Goal: Task Accomplishment & Management: Manage account settings

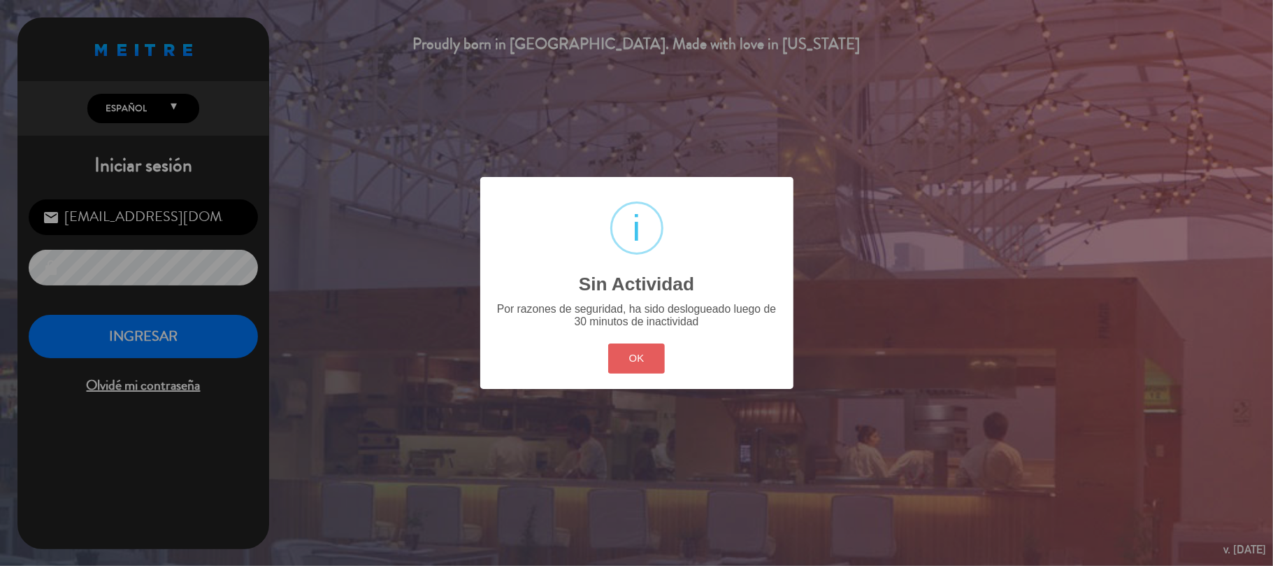
click at [631, 359] on button "OK" at bounding box center [636, 358] width 57 height 30
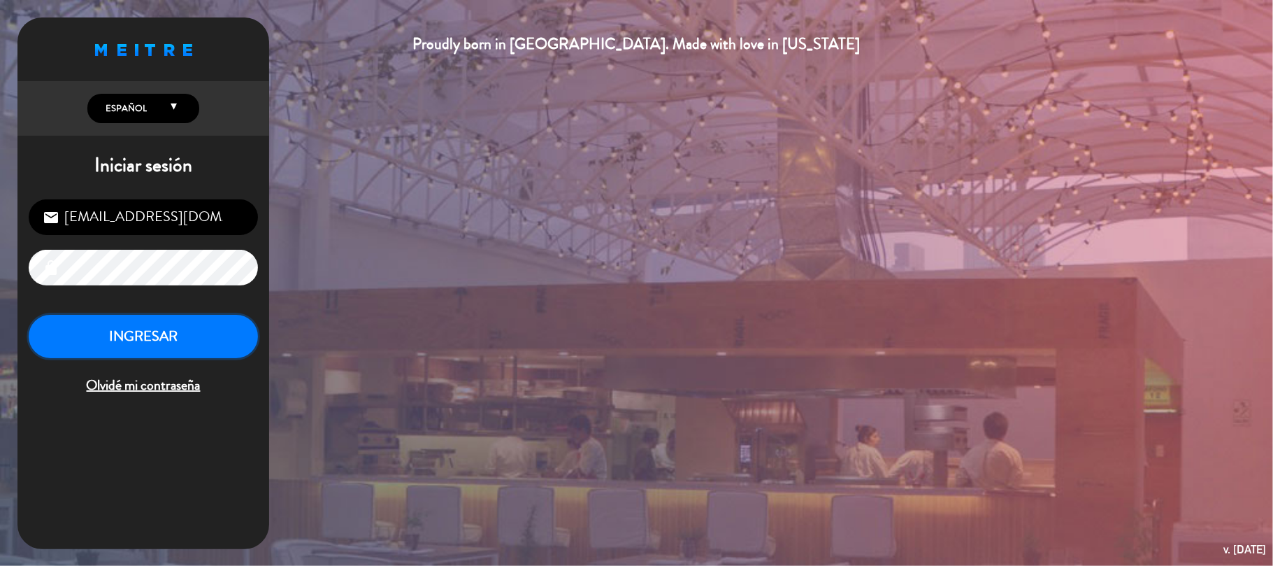
click at [186, 324] on button "INGRESAR" at bounding box center [143, 337] width 229 height 44
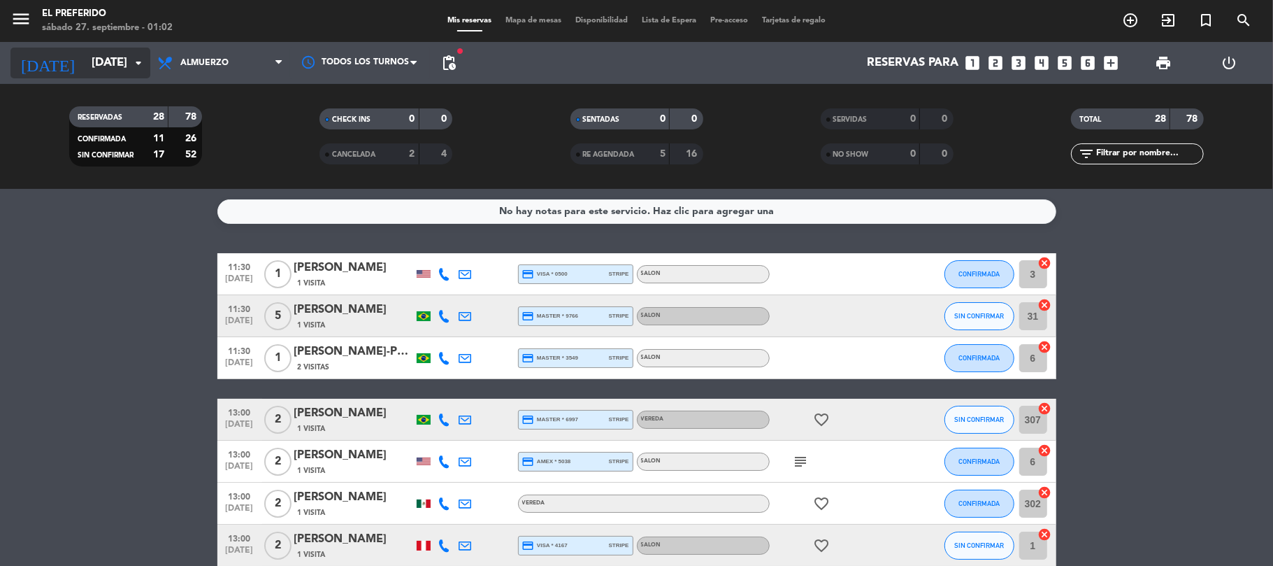
click at [131, 56] on icon "arrow_drop_down" at bounding box center [138, 63] width 17 height 17
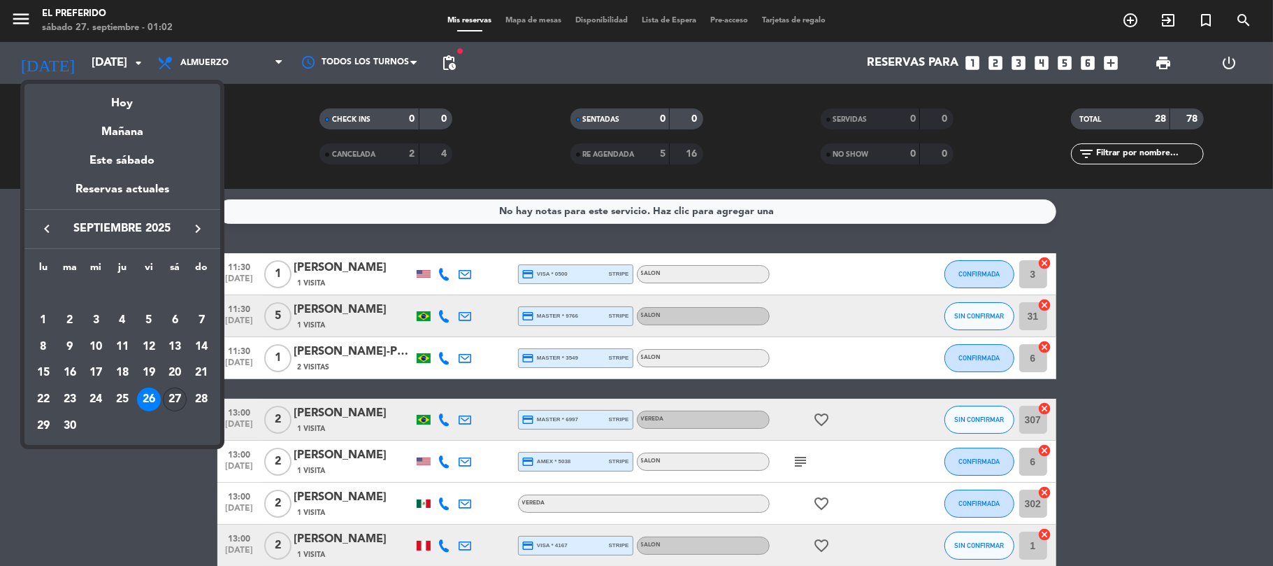
click at [171, 395] on div "27" at bounding box center [175, 399] width 24 height 24
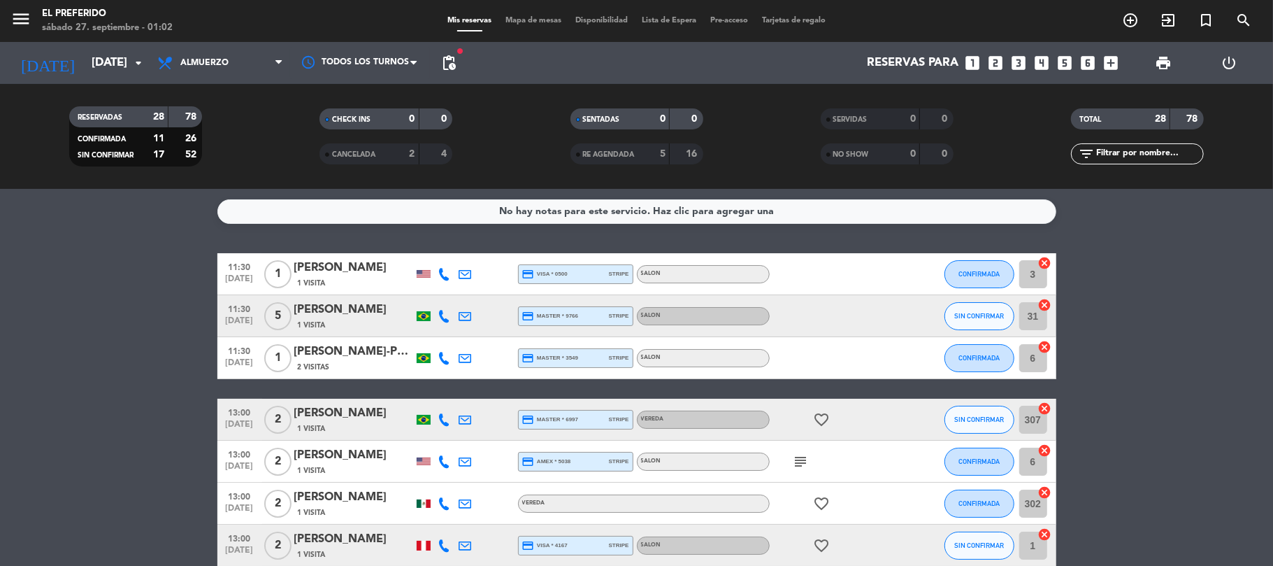
type input "[DATE]"
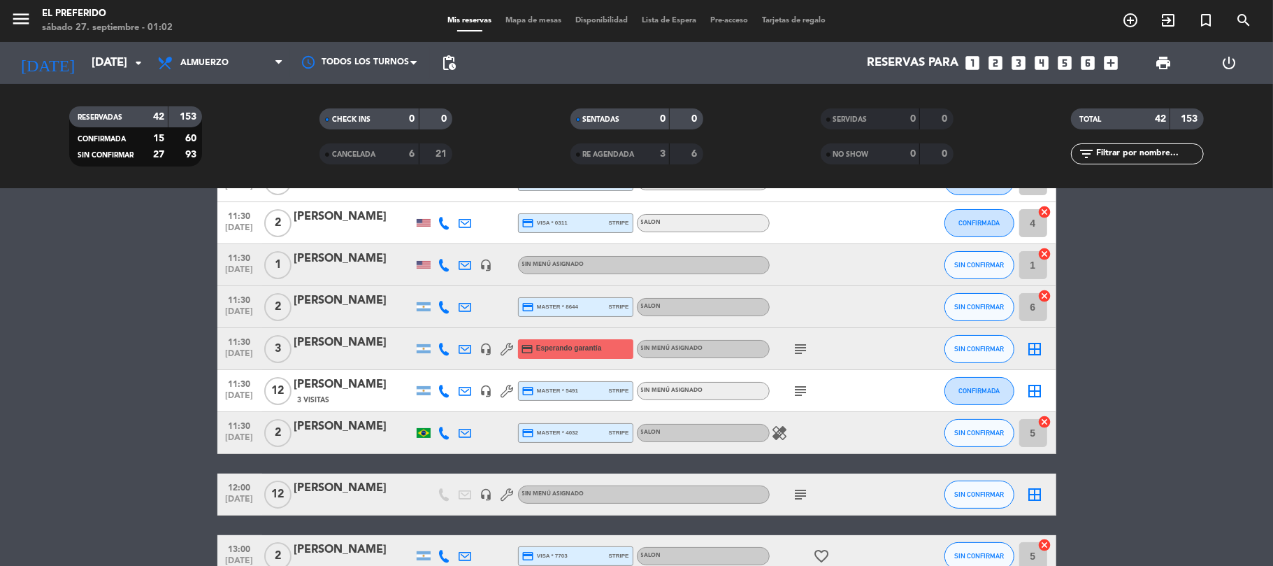
scroll to position [186, 0]
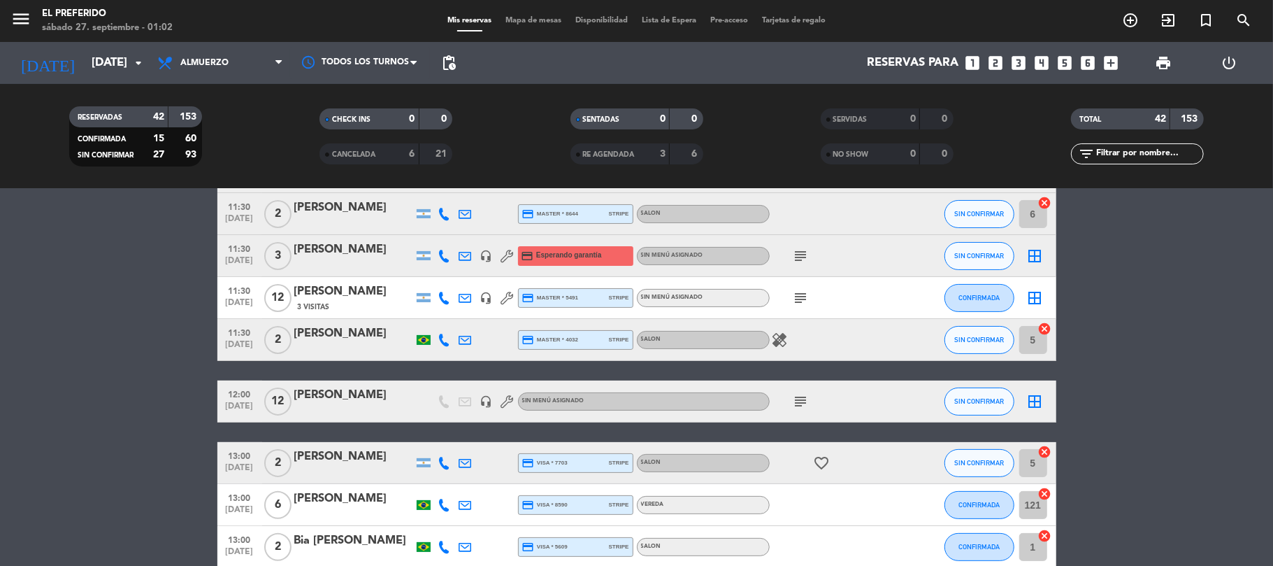
click at [791, 404] on span "subject" at bounding box center [801, 401] width 21 height 17
click at [796, 403] on icon "subject" at bounding box center [801, 401] width 17 height 17
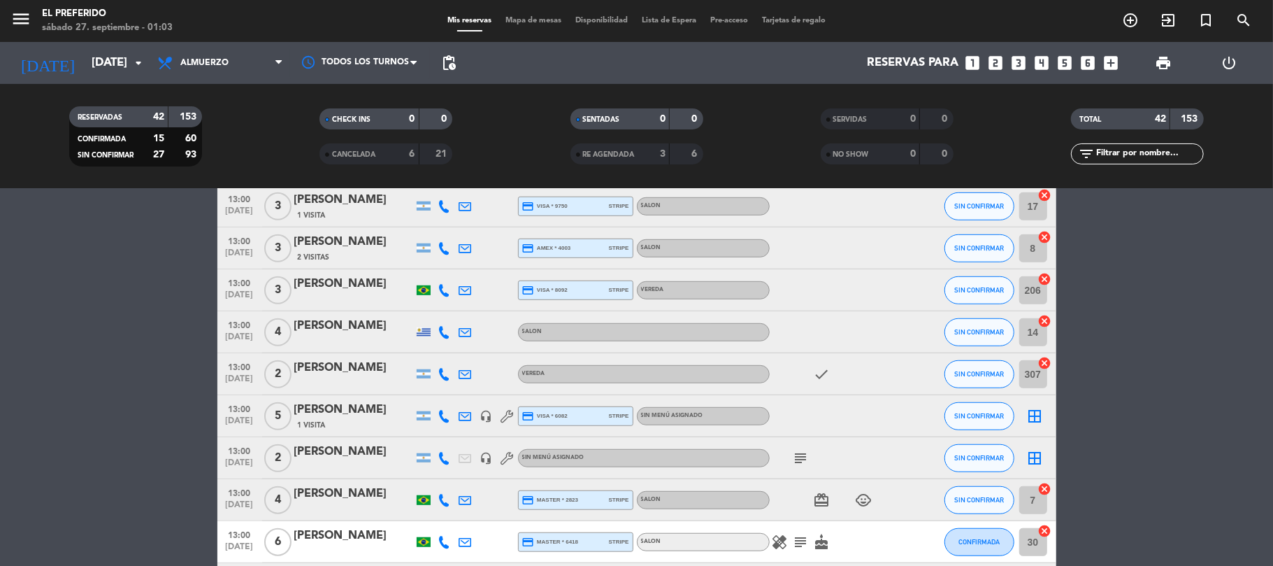
scroll to position [745, 0]
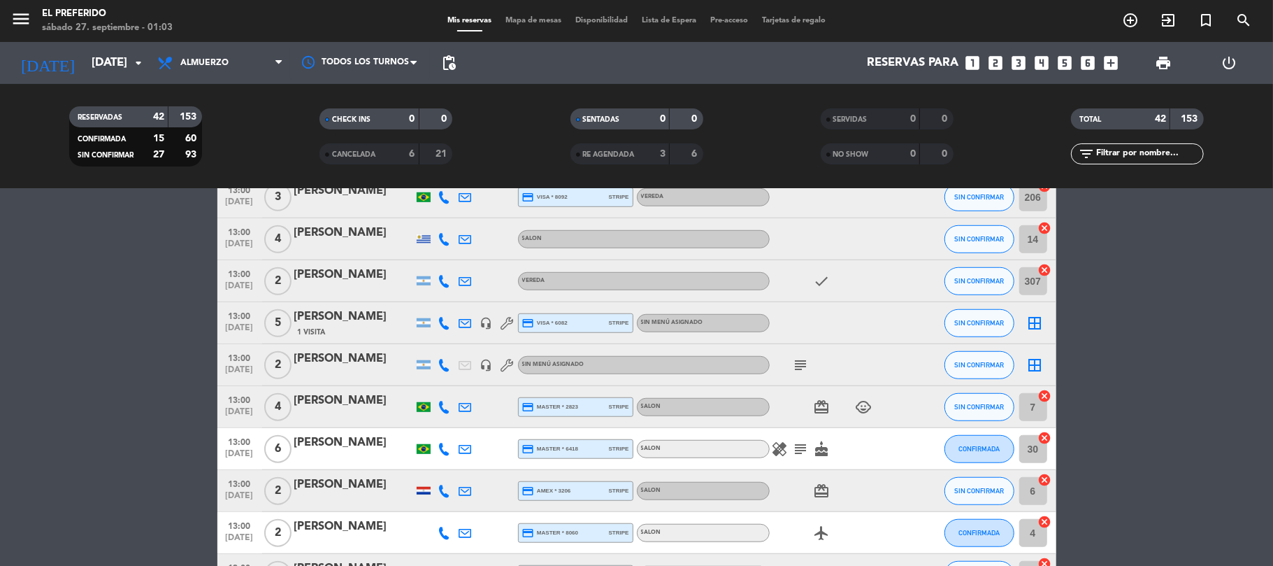
click at [800, 367] on icon "subject" at bounding box center [801, 365] width 17 height 17
click at [807, 442] on icon "subject" at bounding box center [801, 448] width 17 height 17
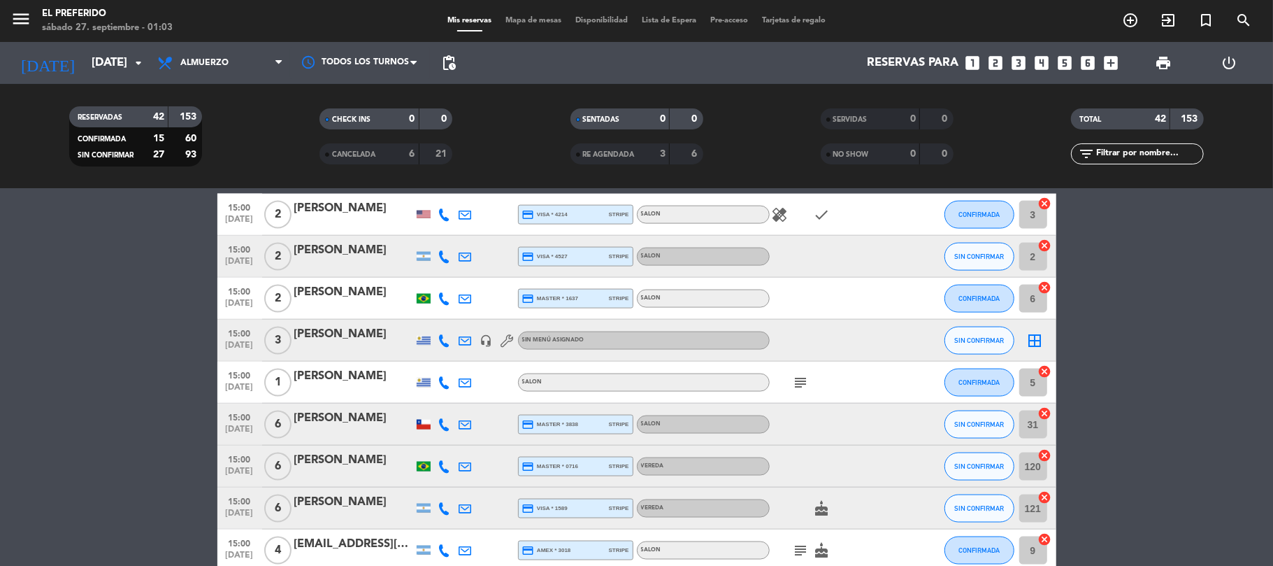
scroll to position [1491, 0]
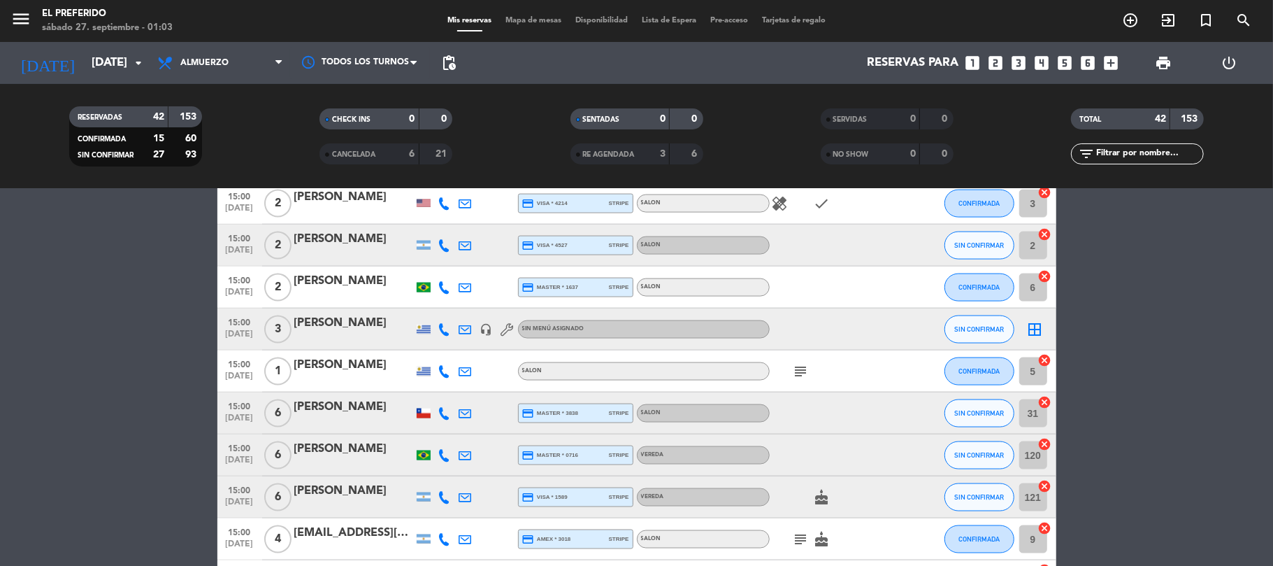
click at [800, 365] on icon "subject" at bounding box center [801, 371] width 17 height 17
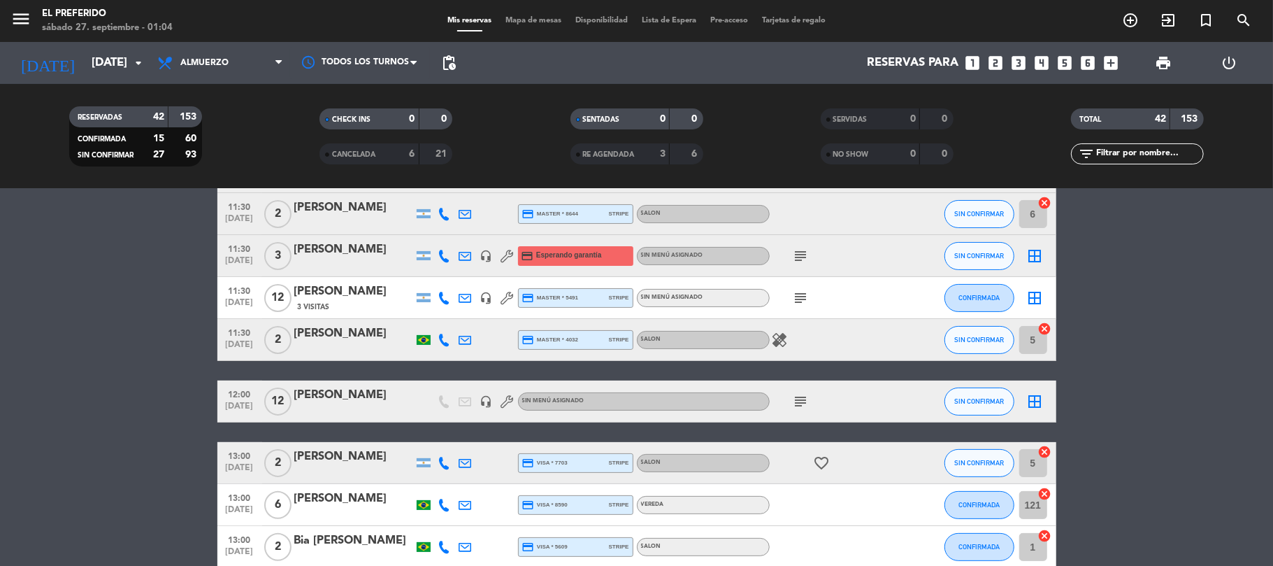
scroll to position [93, 0]
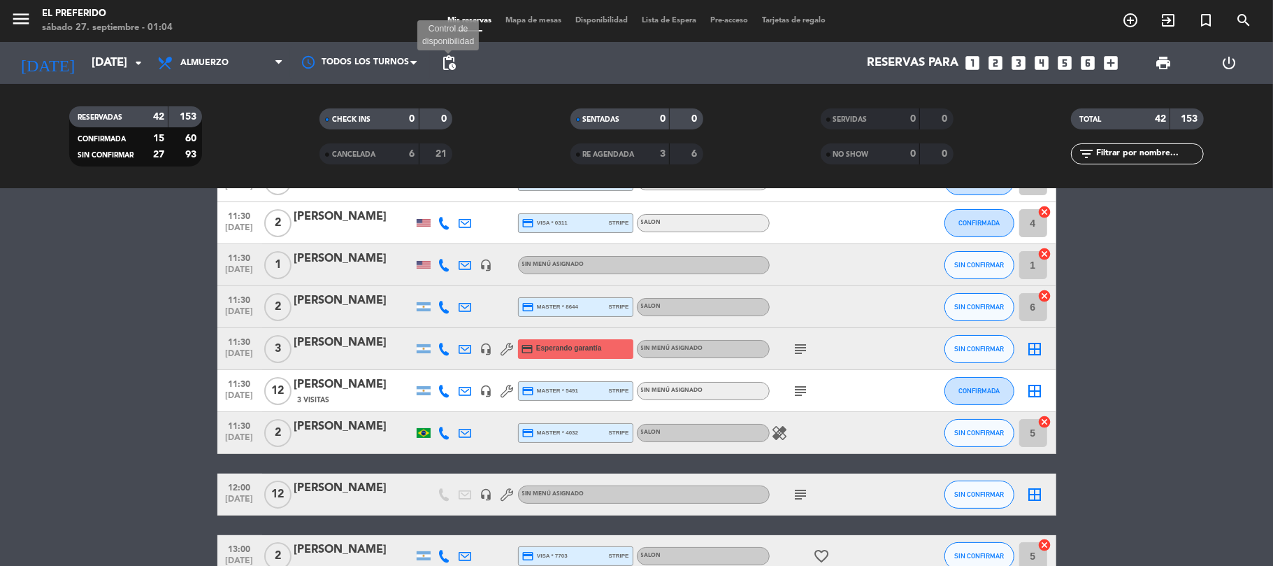
click at [452, 71] on span "pending_actions" at bounding box center [448, 63] width 17 height 17
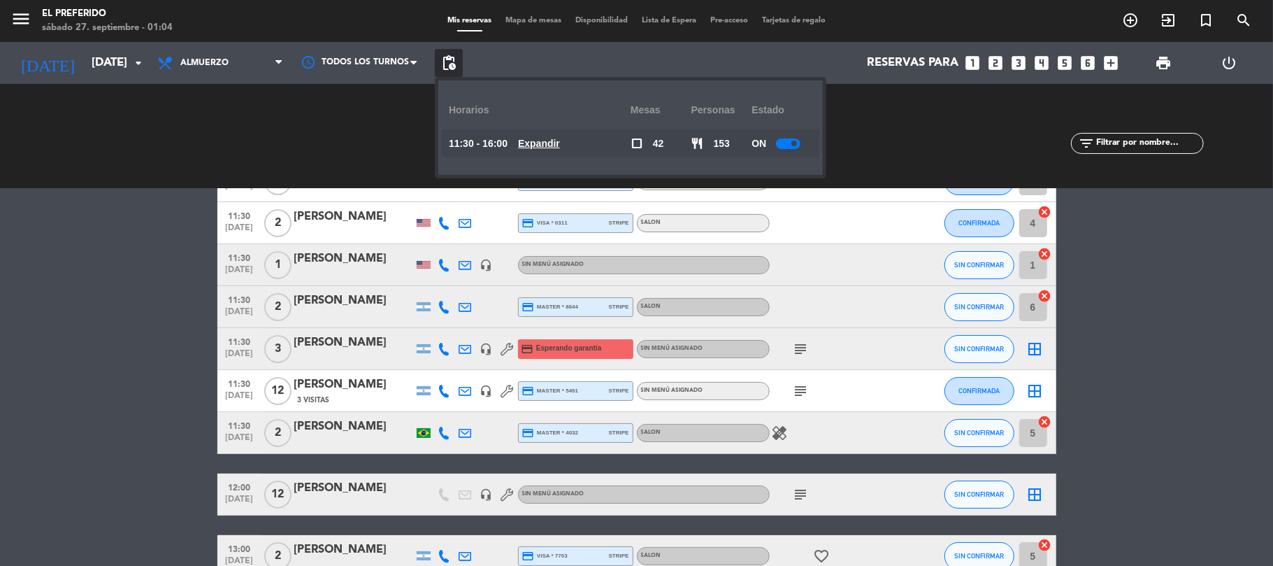
click at [556, 144] on u "Expandir" at bounding box center [539, 143] width 42 height 11
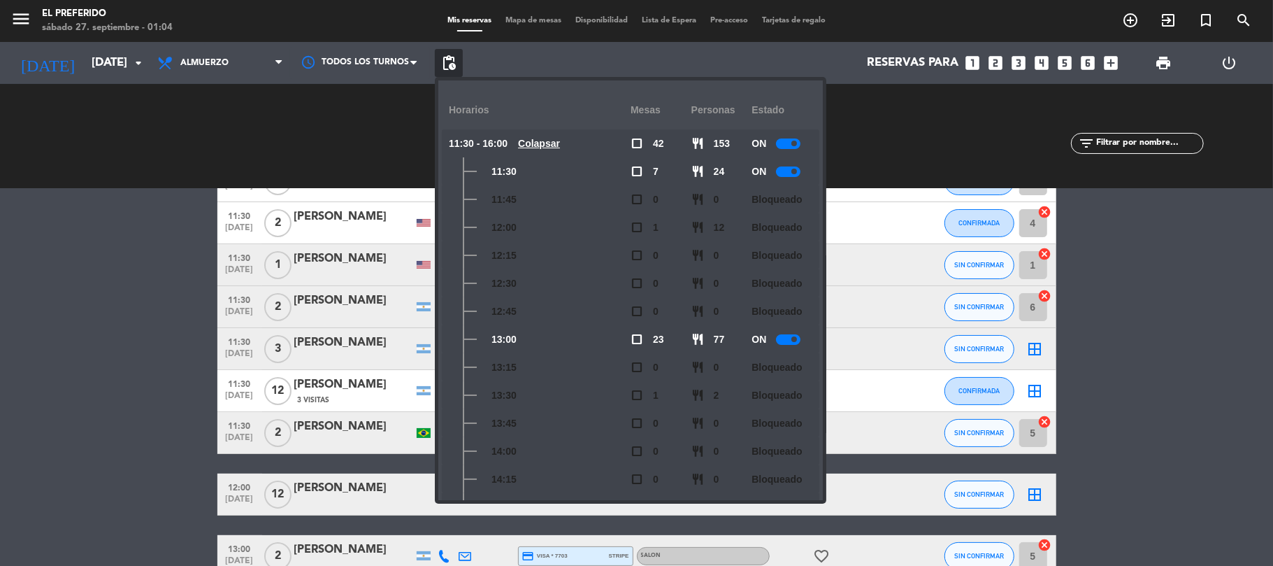
click at [794, 340] on span at bounding box center [794, 339] width 6 height 6
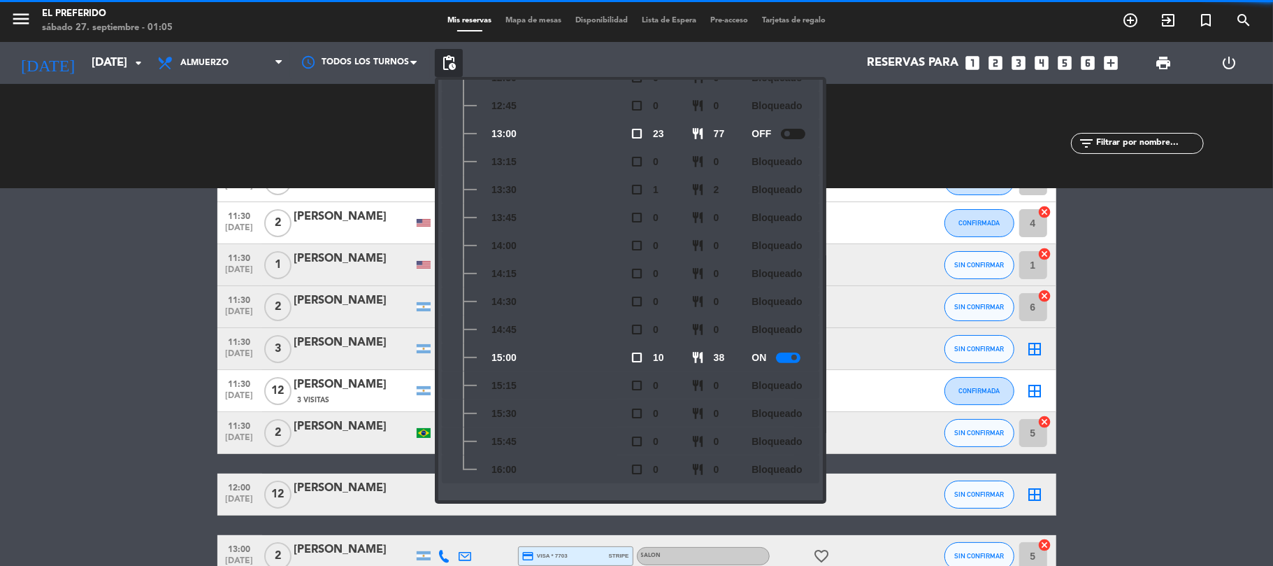
click at [797, 356] on span at bounding box center [794, 357] width 6 height 6
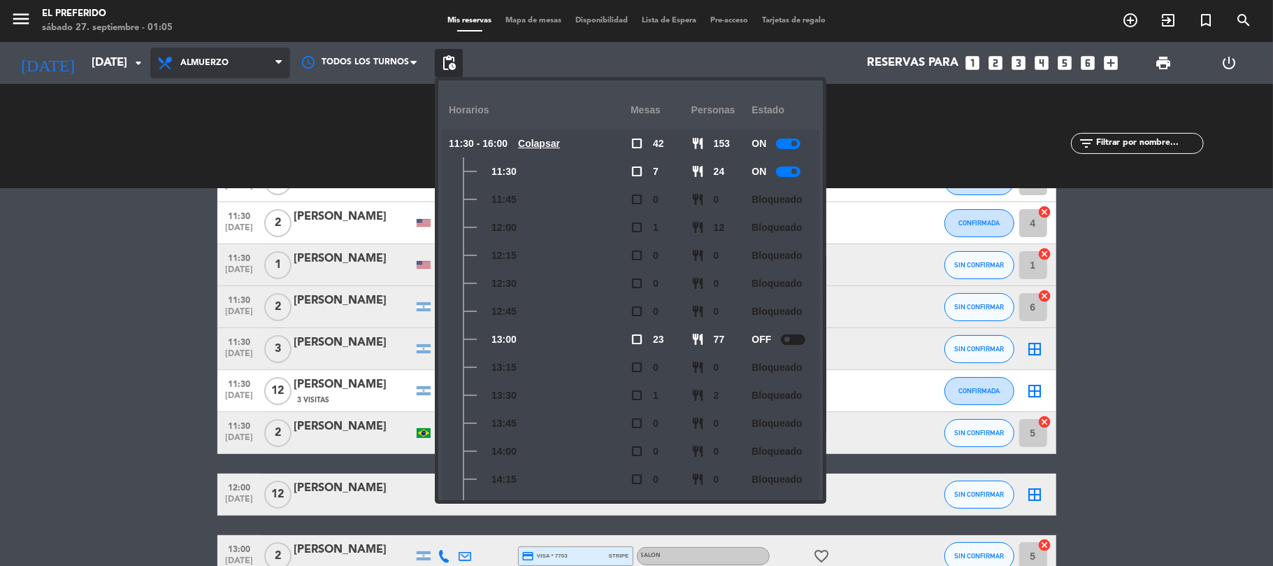
click at [252, 76] on span "Almuerzo" at bounding box center [220, 63] width 140 height 31
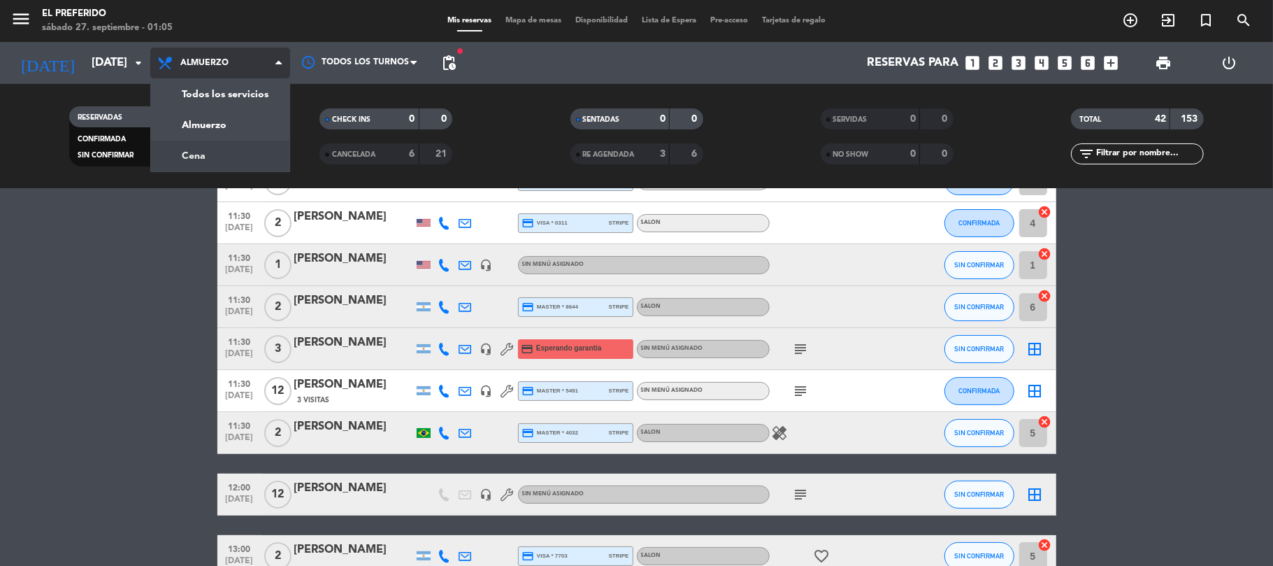
click at [215, 145] on div "menu El Preferido [DATE] 27. septiembre - 01:05 Mis reservas Mapa de mesas Disp…" at bounding box center [636, 94] width 1273 height 189
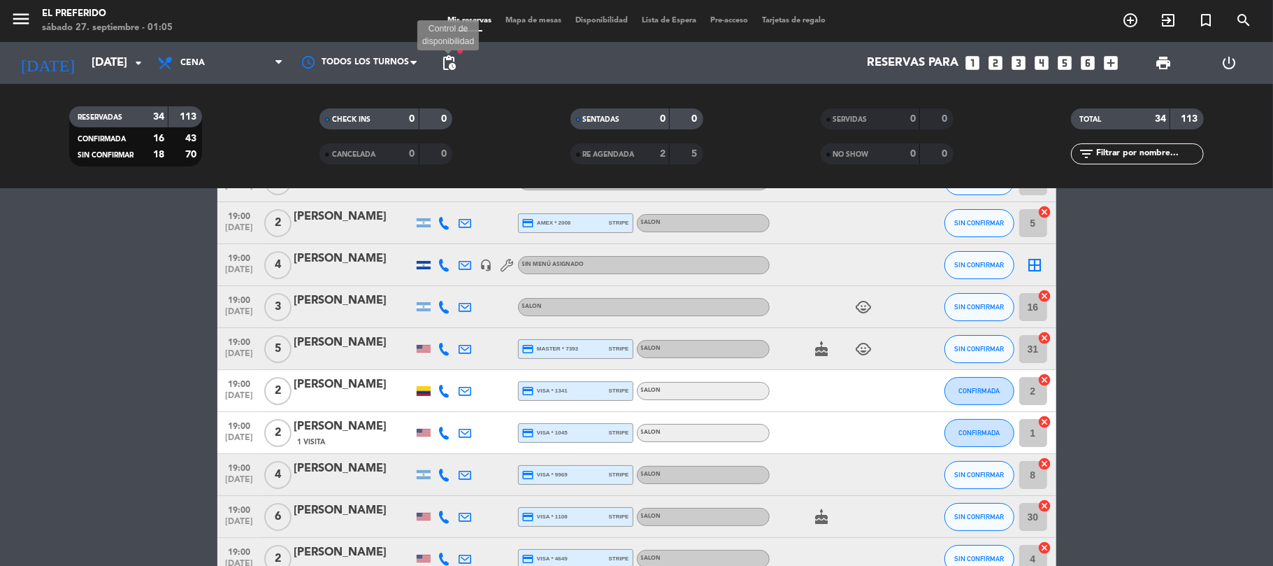
click at [451, 63] on span "pending_actions" at bounding box center [448, 63] width 17 height 17
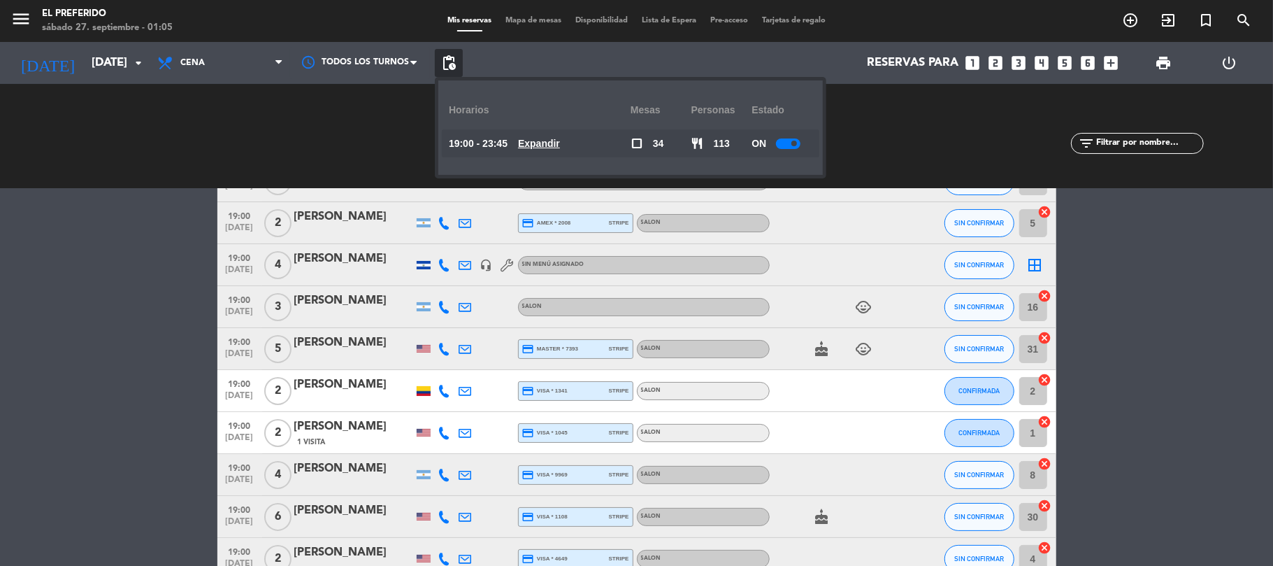
click at [552, 138] on u "Expandir" at bounding box center [539, 143] width 42 height 11
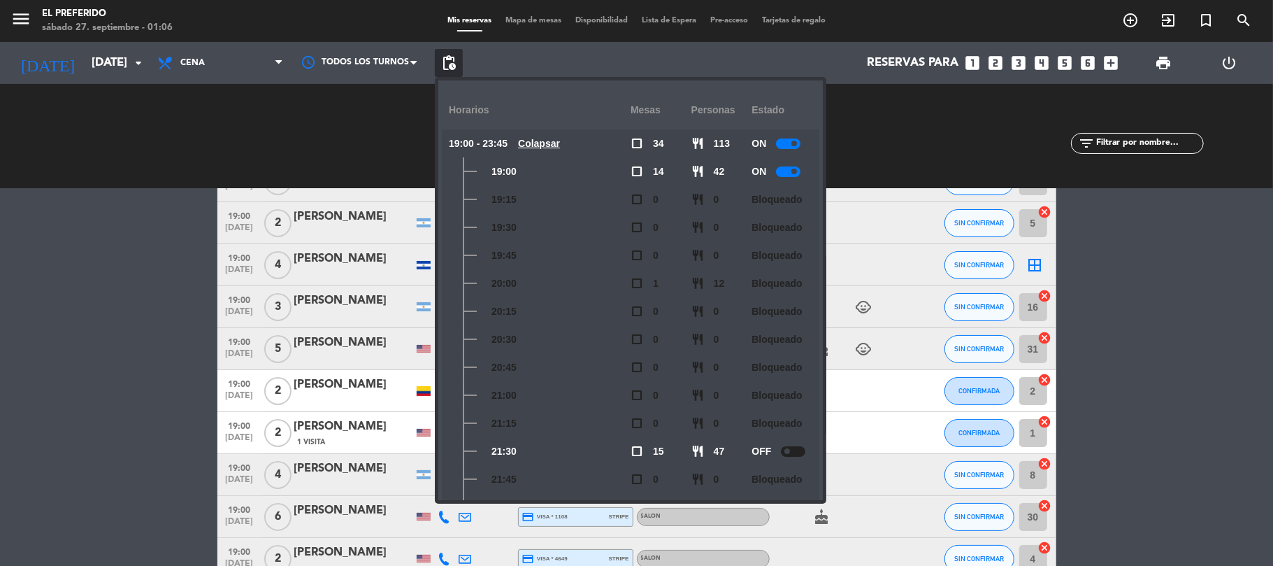
scroll to position [233, 0]
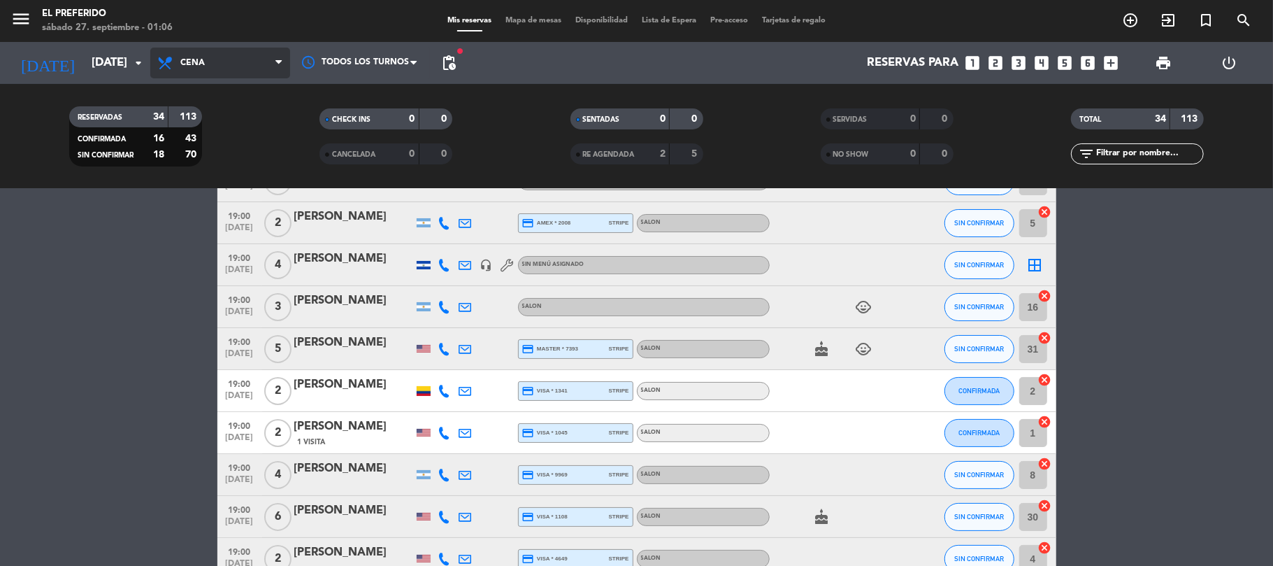
click at [236, 71] on span "Cena" at bounding box center [220, 63] width 140 height 31
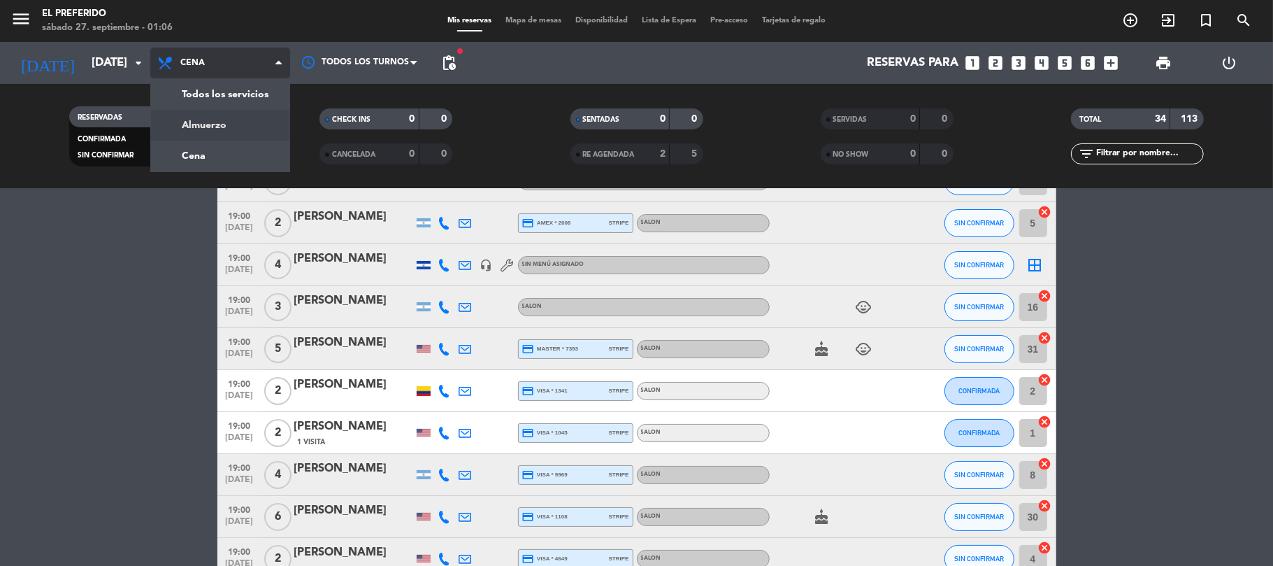
click at [201, 135] on div "menu El Preferido [DATE] 27. septiembre - 01:06 Mis reservas Mapa de mesas Disp…" at bounding box center [636, 94] width 1273 height 189
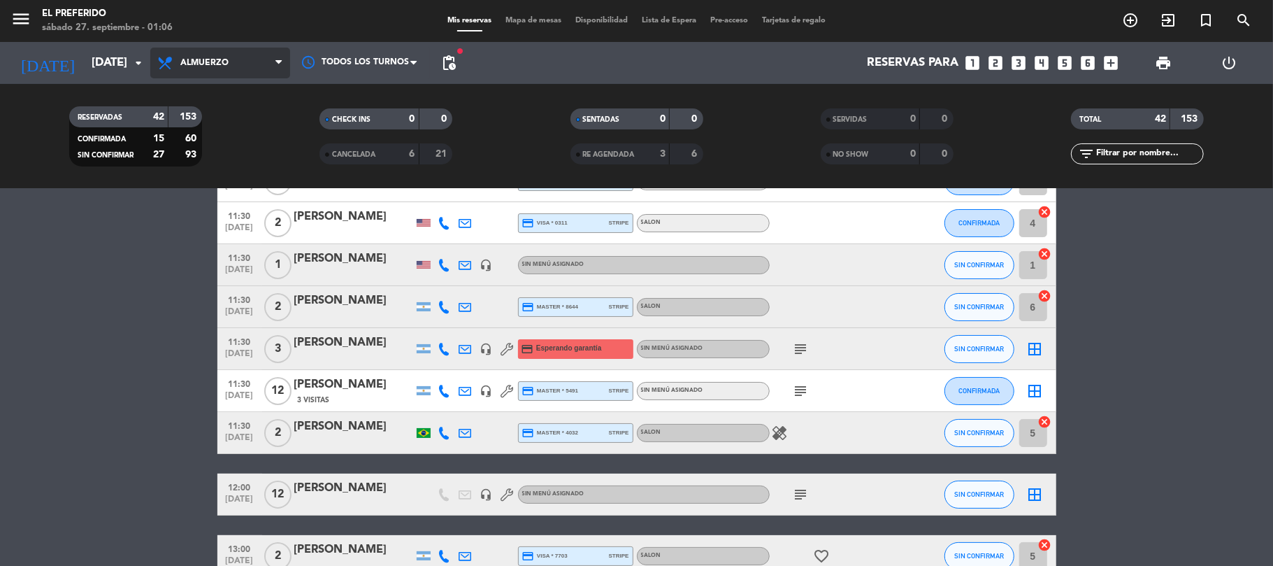
click at [193, 63] on span "Almuerzo" at bounding box center [204, 63] width 48 height 10
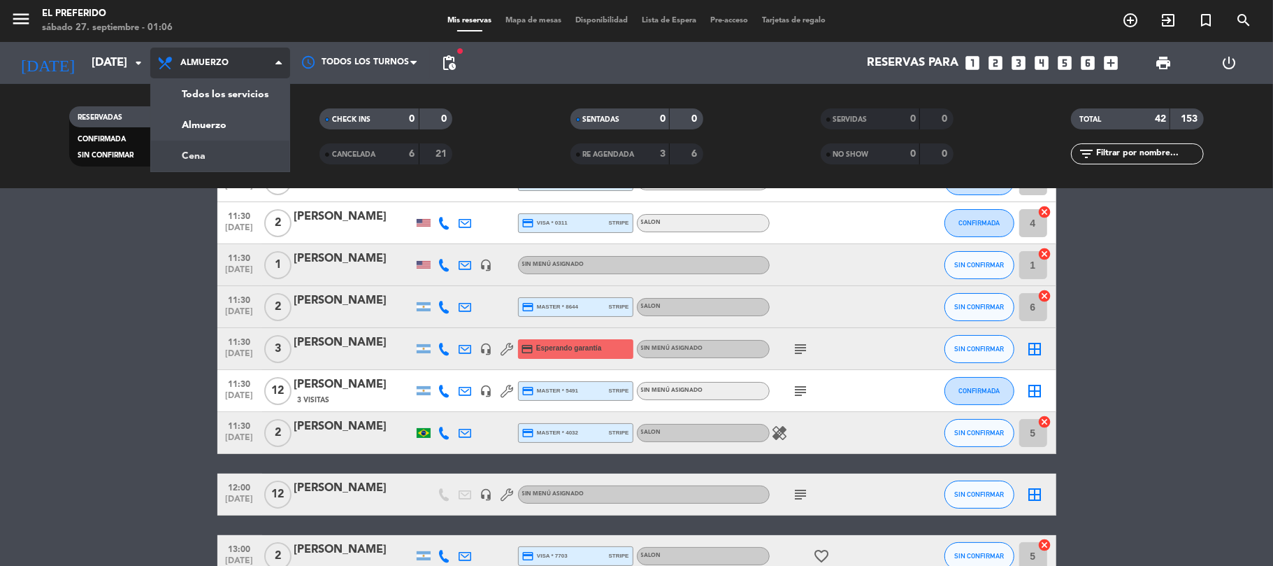
click at [213, 143] on div "menu El Preferido [DATE] 27. septiembre - 01:06 Mis reservas Mapa de mesas Disp…" at bounding box center [636, 94] width 1273 height 189
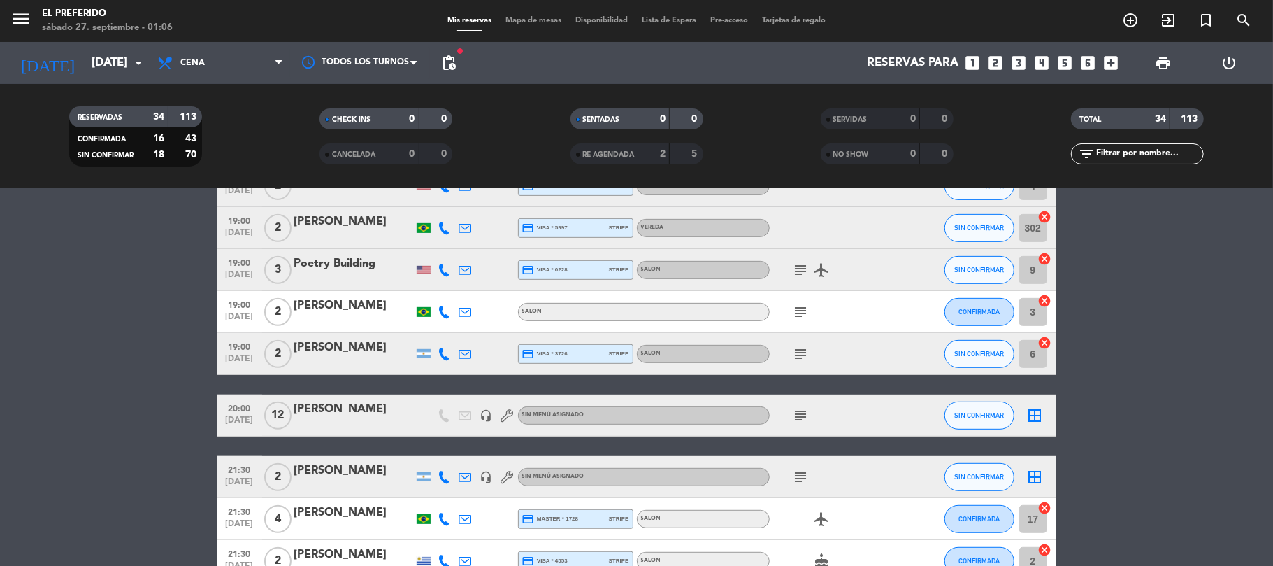
scroll to position [559, 0]
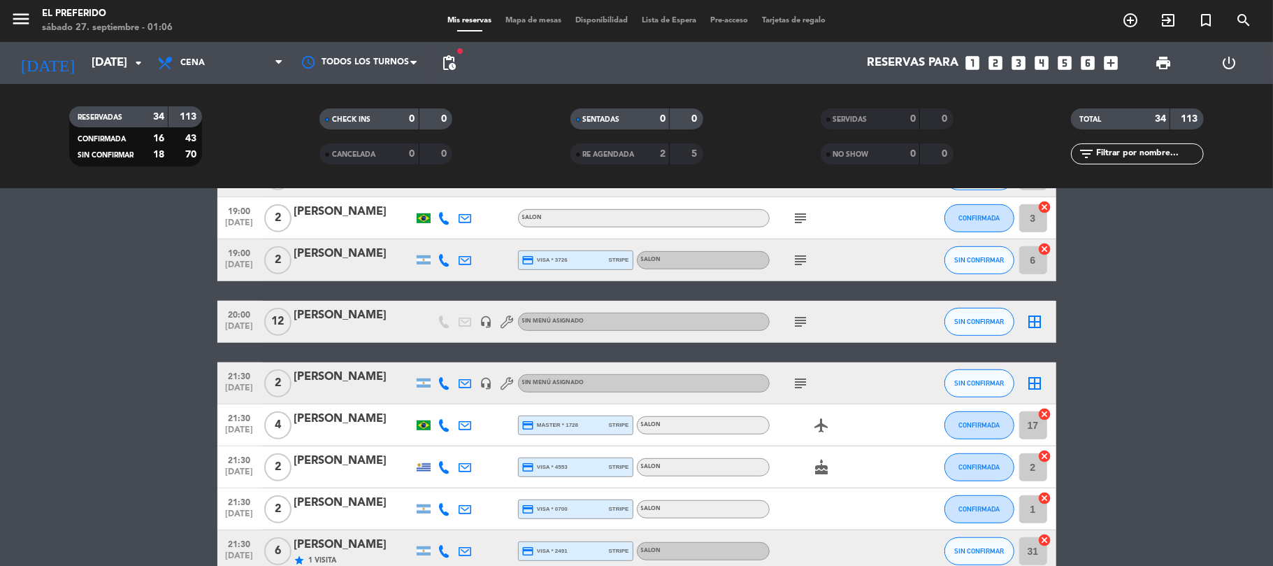
click at [801, 316] on icon "subject" at bounding box center [801, 321] width 17 height 17
click at [1130, 278] on bookings-row "19:00 [DATE] 3 [PERSON_NAME] headset_mic SALON SIN CONFIRMAR 15 cancel 19:00 [D…" at bounding box center [636, 446] width 1273 height 1504
click at [801, 386] on icon "subject" at bounding box center [801, 383] width 17 height 17
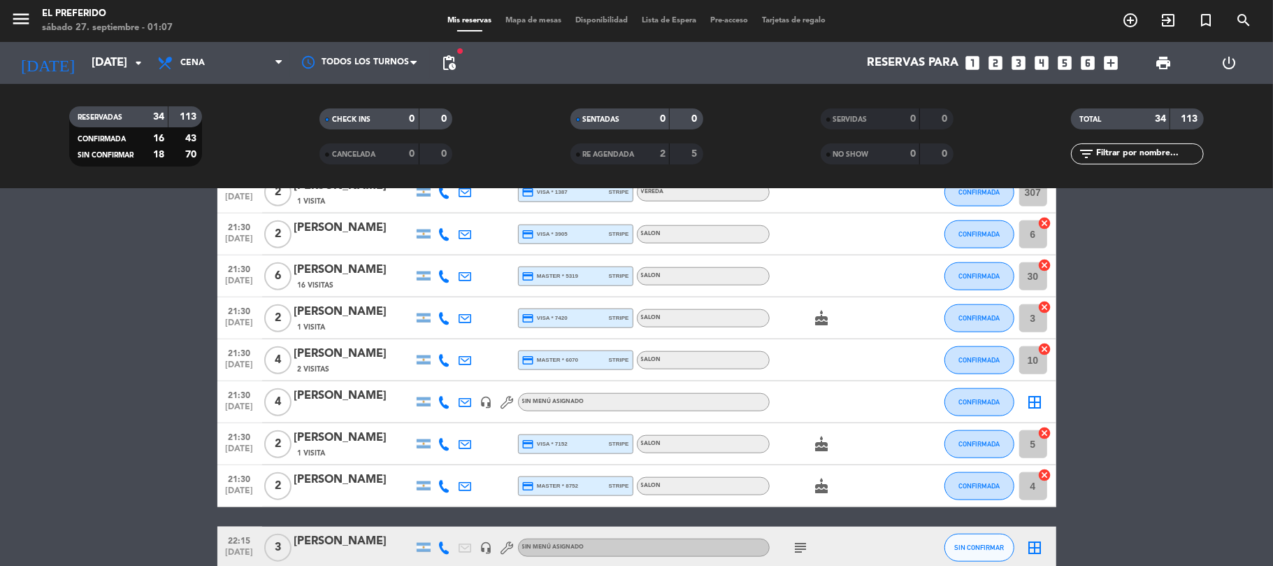
scroll to position [1119, 0]
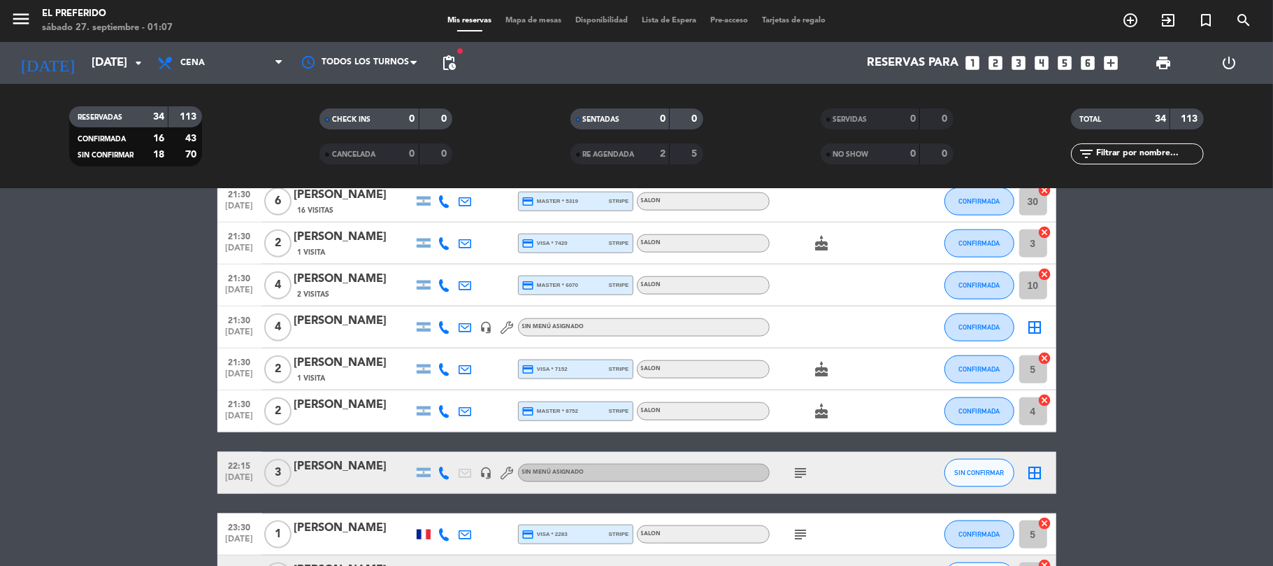
click at [808, 470] on icon "subject" at bounding box center [801, 472] width 17 height 17
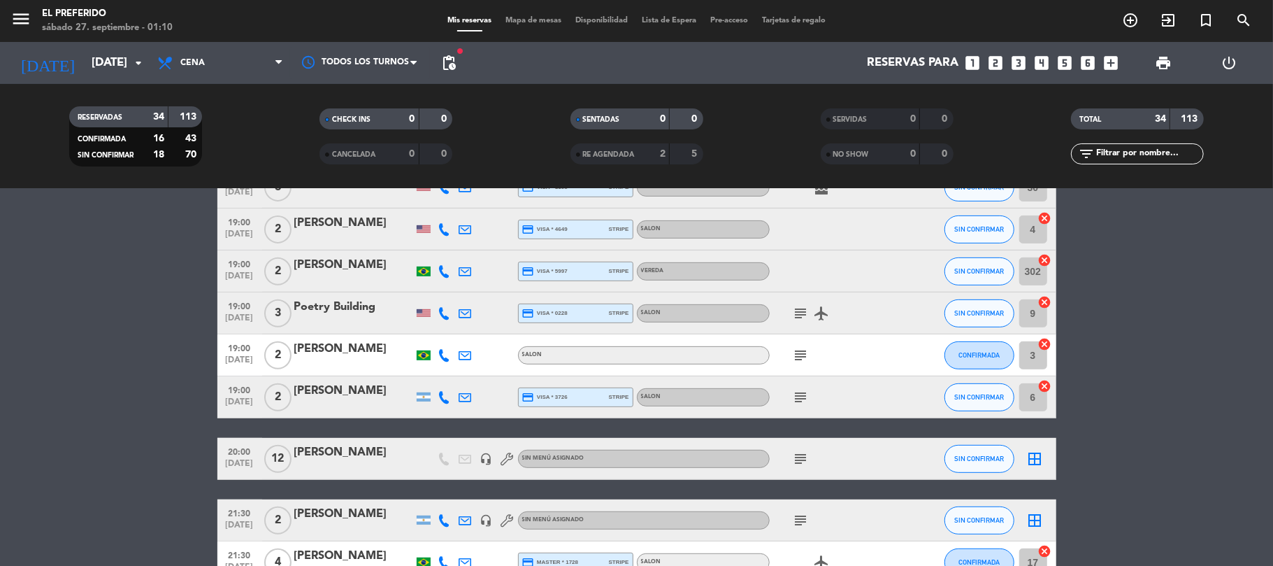
scroll to position [515, 0]
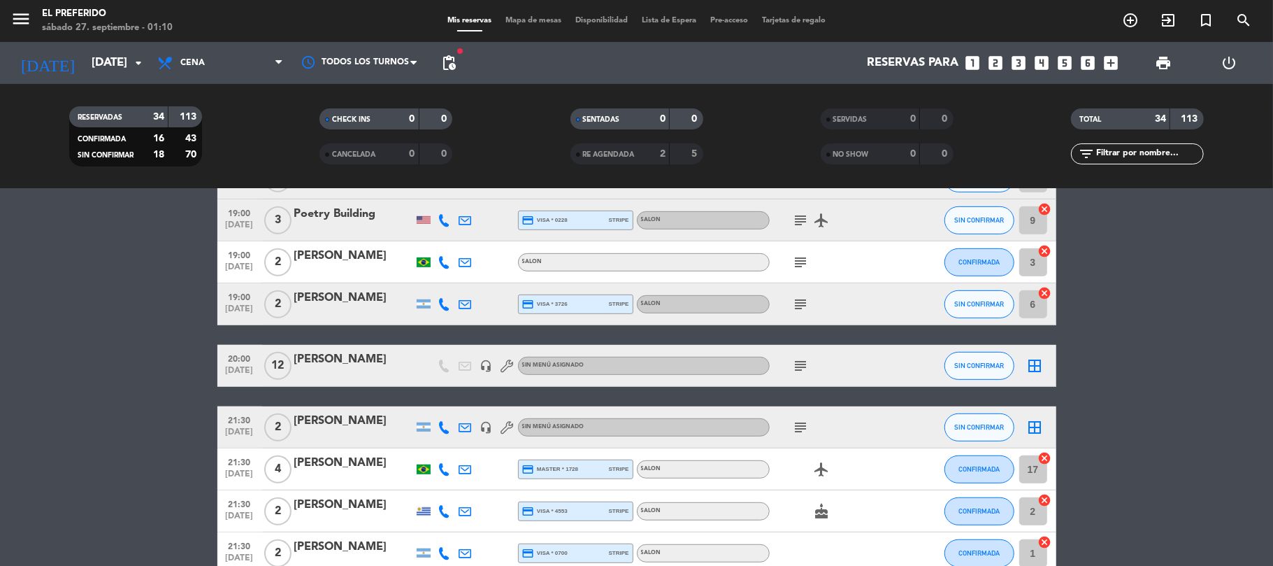
click at [803, 368] on icon "subject" at bounding box center [801, 365] width 17 height 17
click at [1114, 382] on bookings-row "19:00 [DATE] 3 [PERSON_NAME] headset_mic SALON SIN CONFIRMAR 15 cancel 19:00 [D…" at bounding box center [636, 490] width 1273 height 1504
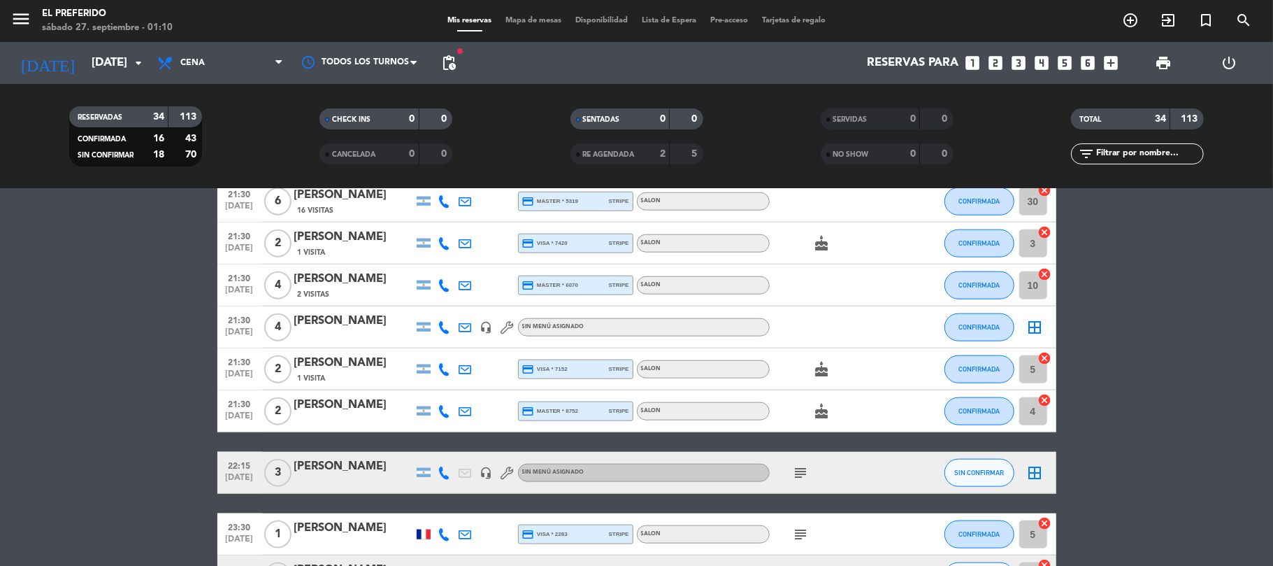
scroll to position [1261, 0]
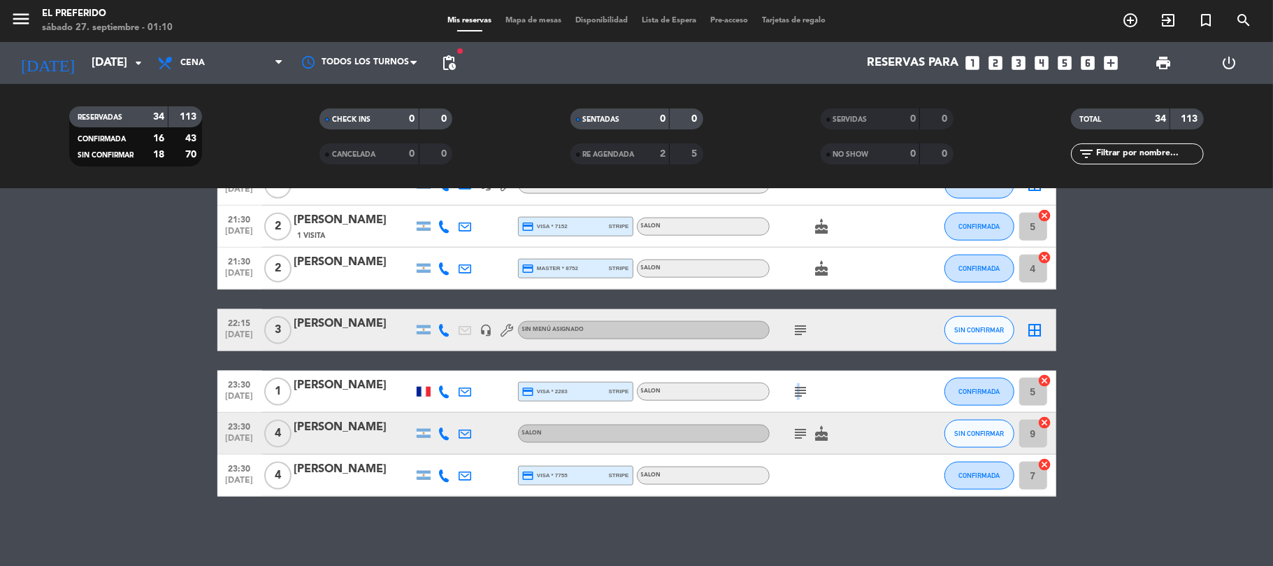
click at [797, 389] on icon "subject" at bounding box center [801, 391] width 17 height 17
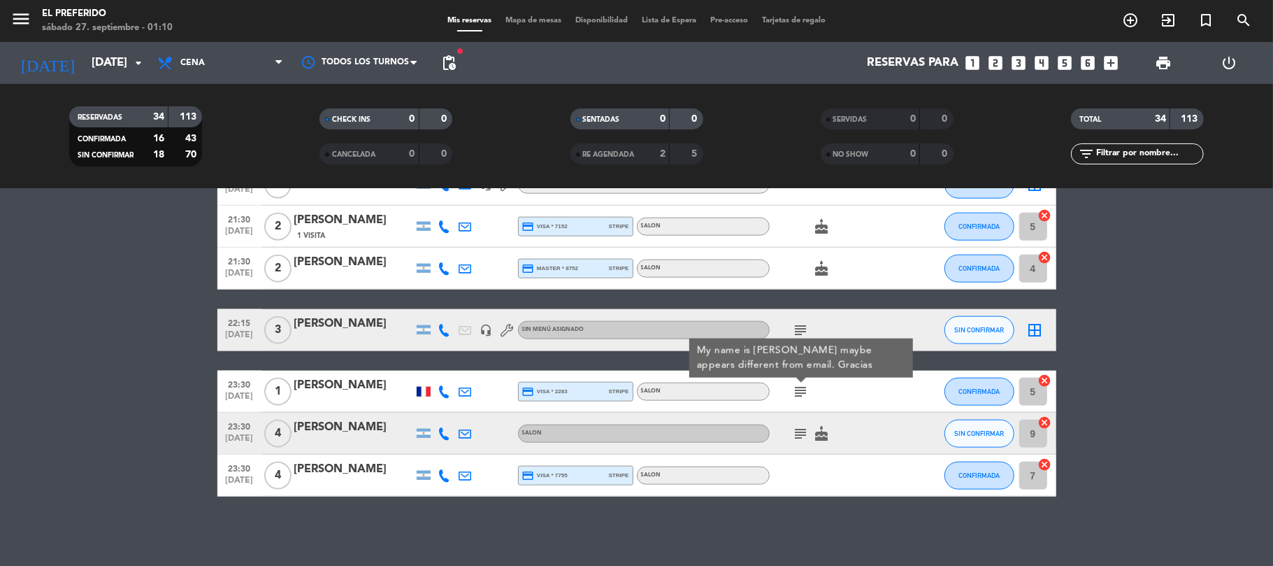
click at [801, 438] on icon "subject" at bounding box center [801, 433] width 17 height 17
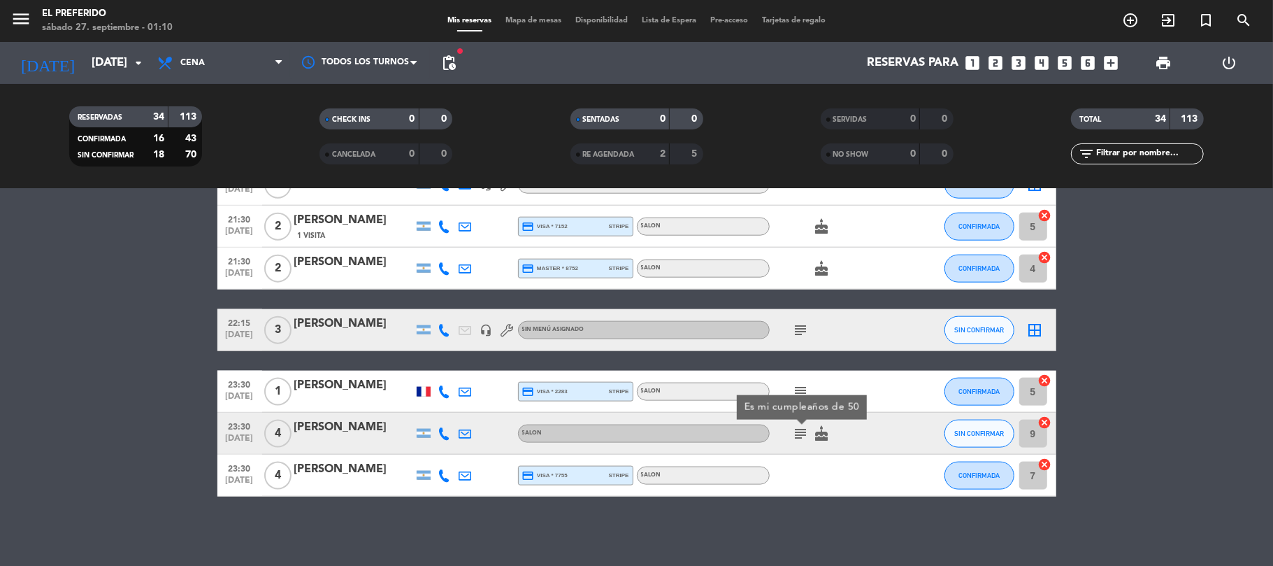
click at [1272, 555] on div "No hay notas para este servicio. Haz clic para agregar una 19:00 [DATE] 3 [PERS…" at bounding box center [636, 377] width 1273 height 377
